Goal: Subscribe to service/newsletter

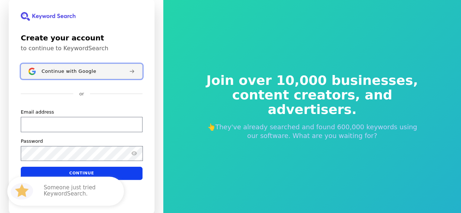
click at [84, 70] on span "Continue with Google" at bounding box center [69, 72] width 55 height 6
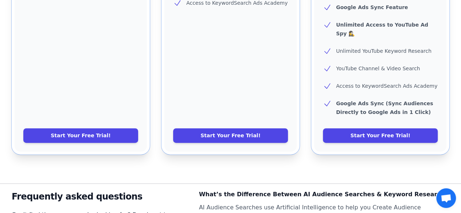
scroll to position [446, 0]
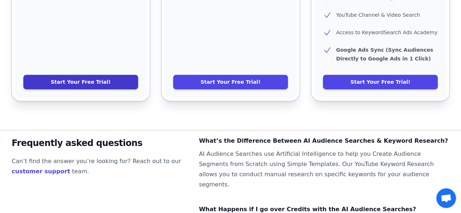
click at [104, 75] on link "Start Your Free Trial!" at bounding box center [80, 82] width 115 height 15
